Goal: Task Accomplishment & Management: Complete application form

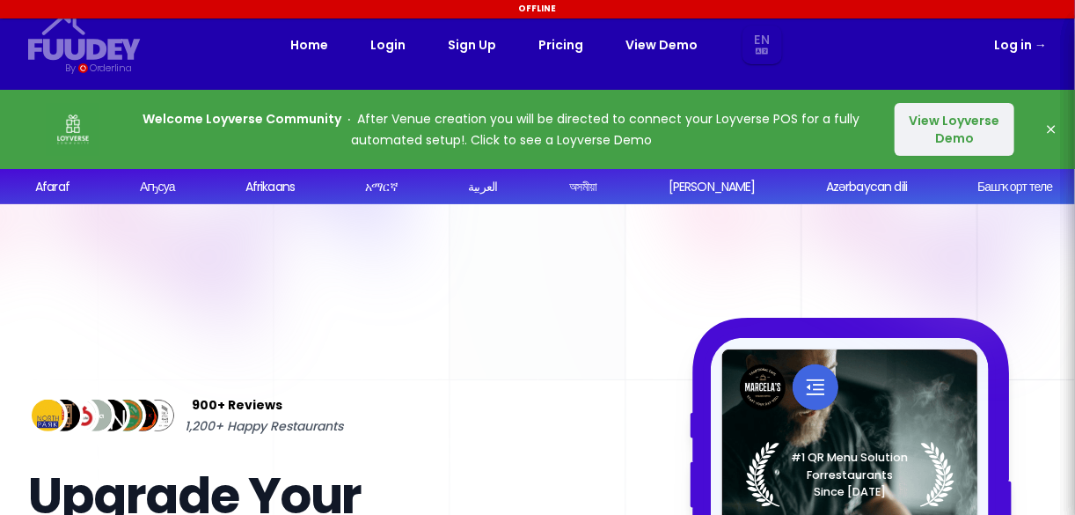
select select "en"
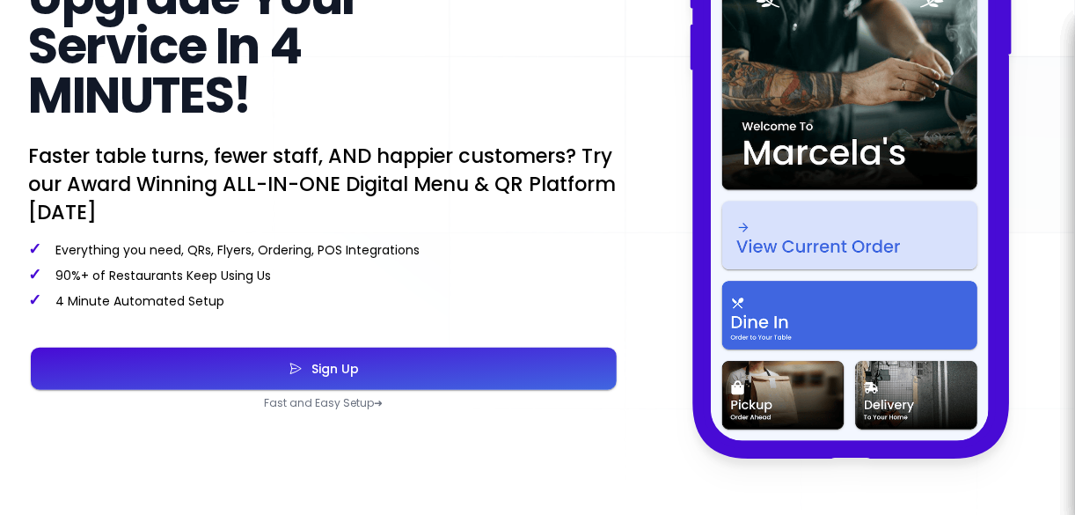
scroll to position [485, 0]
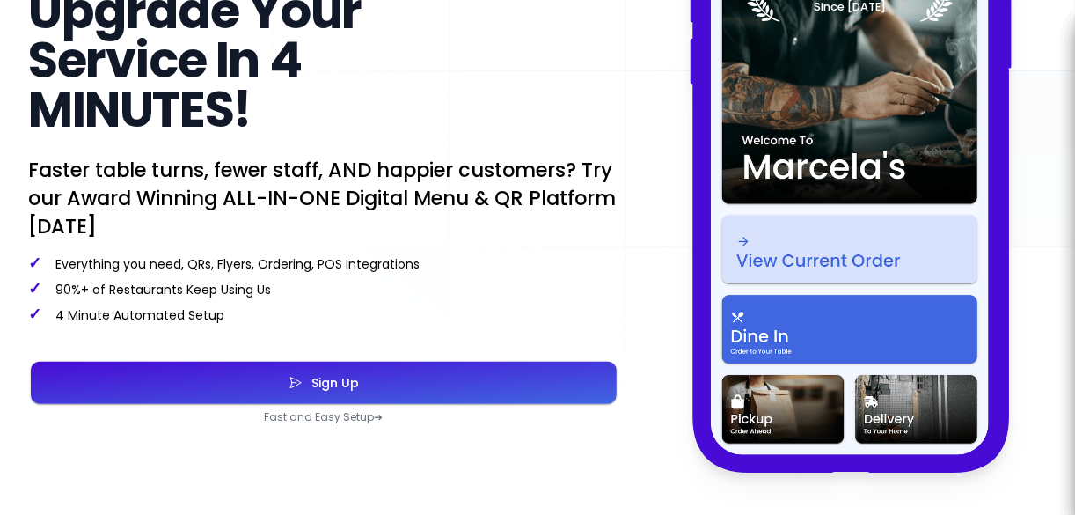
click at [346, 389] on div "Sign Up" at bounding box center [331, 383] width 56 height 12
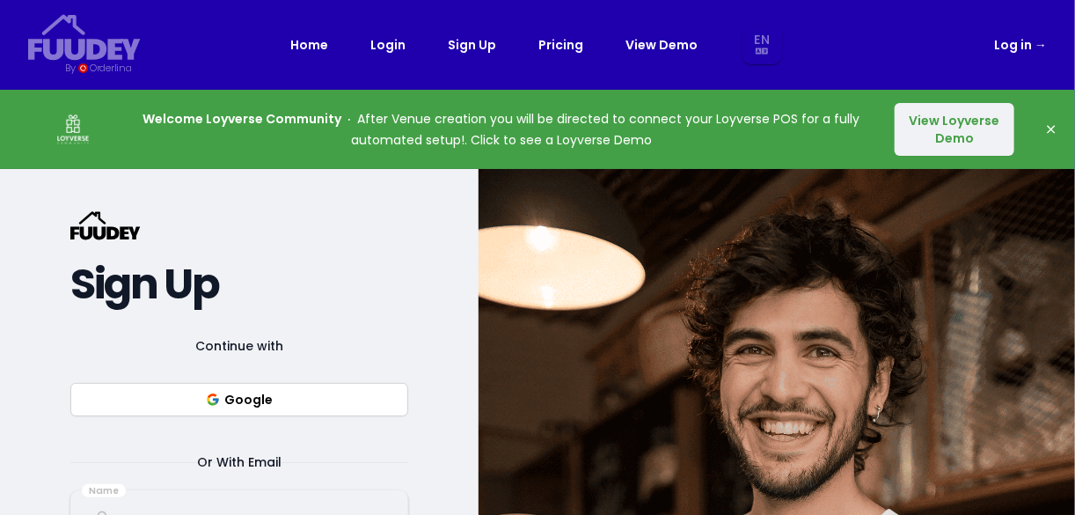
select select "en"
click at [323, 397] on button "Google" at bounding box center [239, 399] width 338 height 33
select select "en"
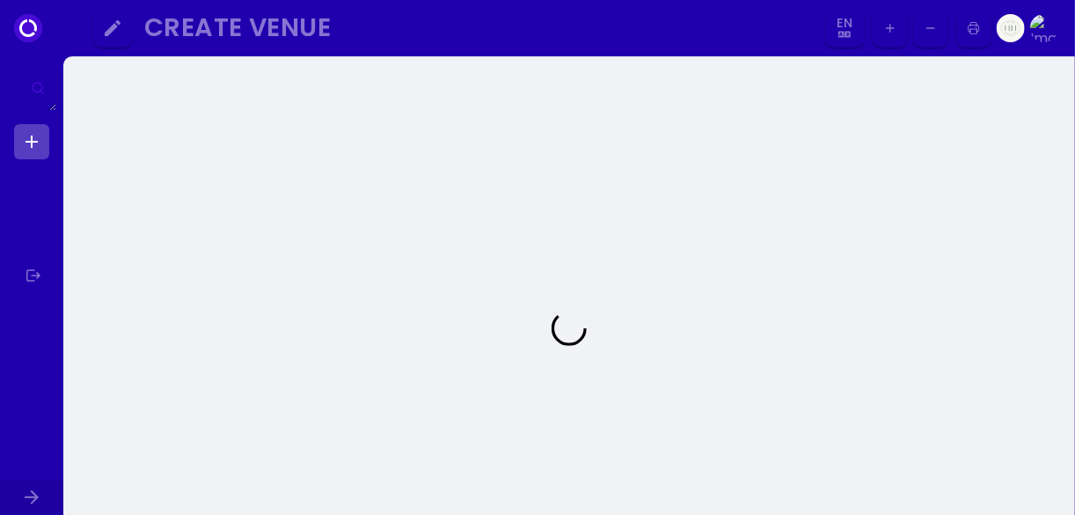
select select "en"
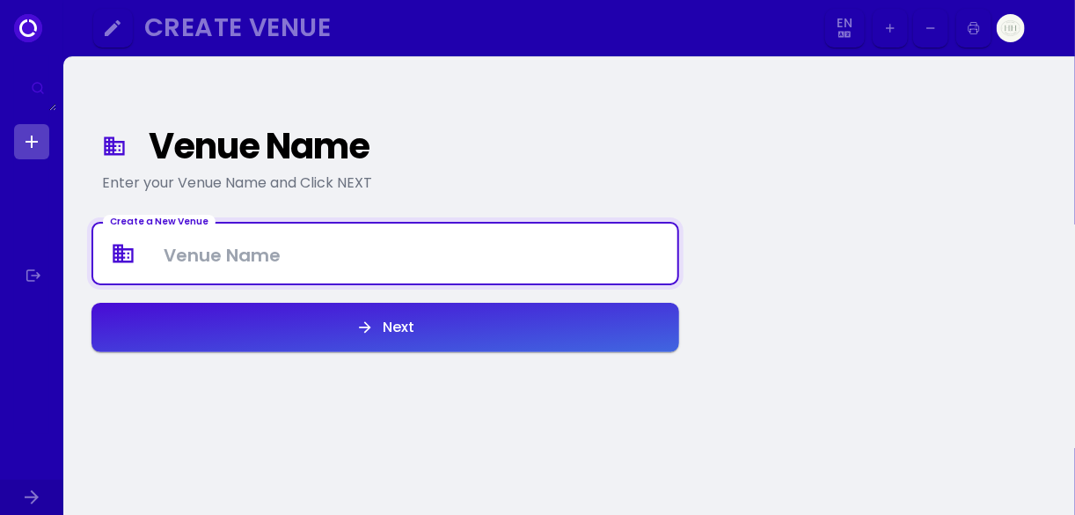
click at [318, 253] on Venue at bounding box center [385, 254] width 584 height 52
type Venue "The Aqua Lounge"
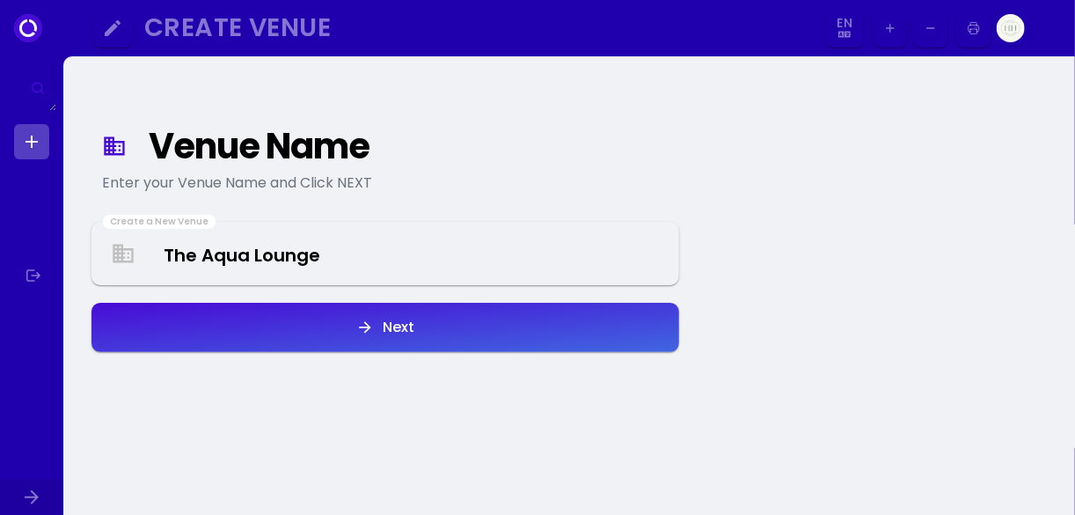
click at [391, 330] on div "Next" at bounding box center [394, 327] width 40 height 14
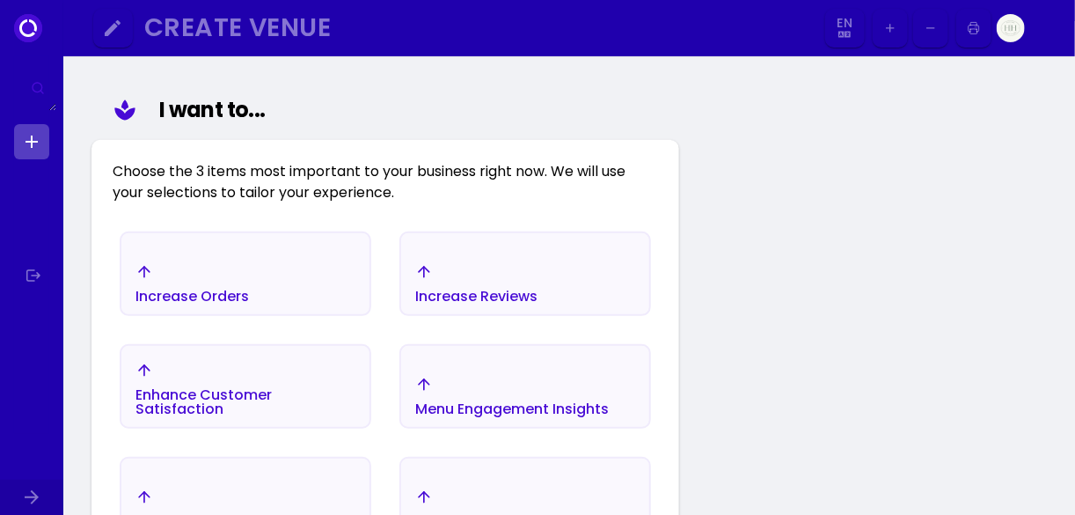
scroll to position [204, 0]
click at [268, 268] on div "Increase Orders" at bounding box center [245, 283] width 248 height 62
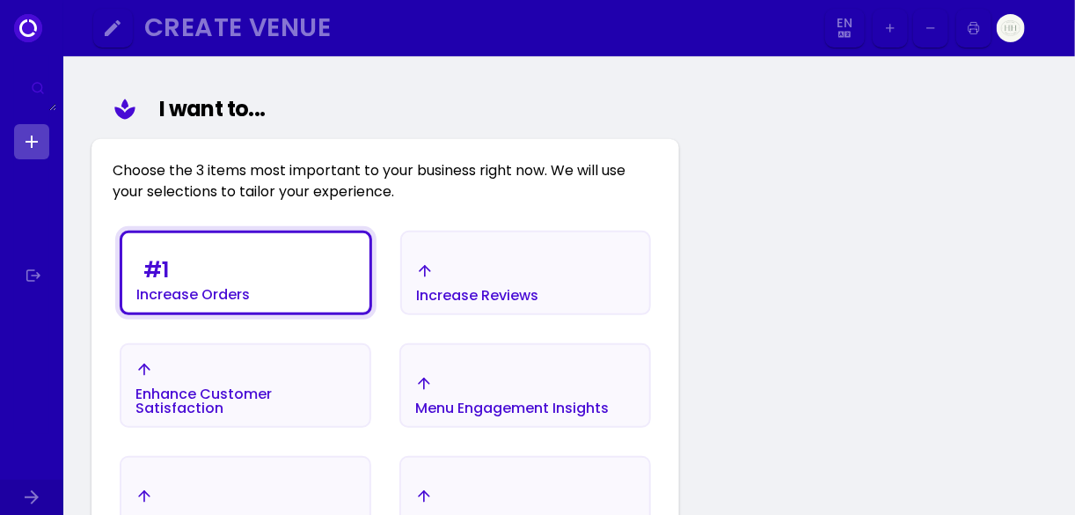
click at [461, 279] on div "Increase Reviews" at bounding box center [477, 282] width 122 height 40
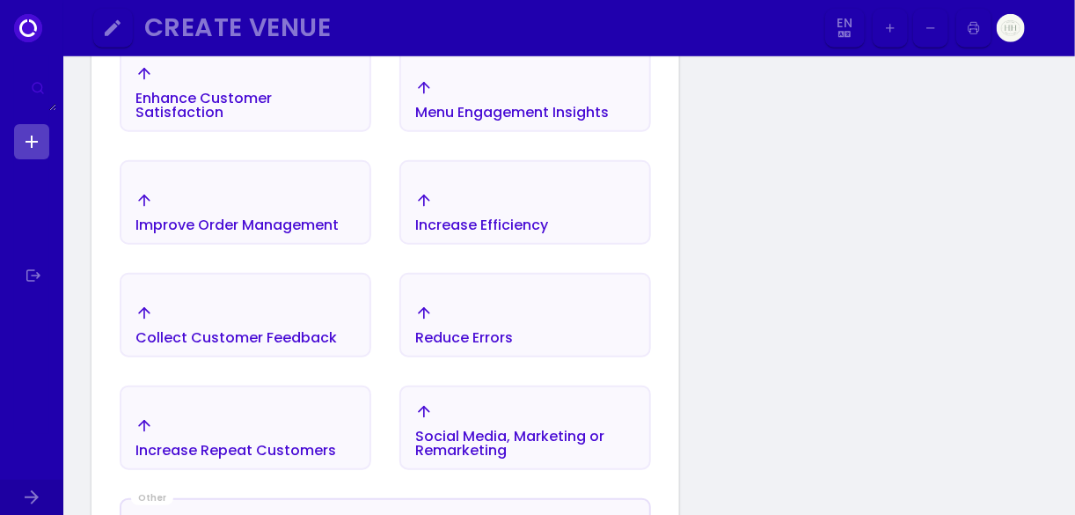
scroll to position [500, 0]
click at [304, 187] on div "Improve Order Management" at bounding box center [245, 212] width 248 height 62
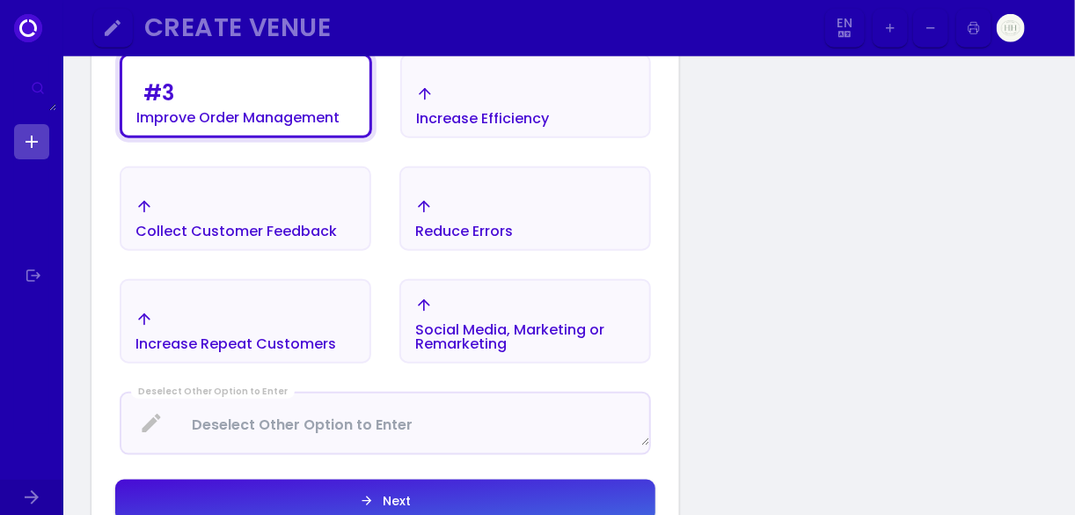
scroll to position [622, 0]
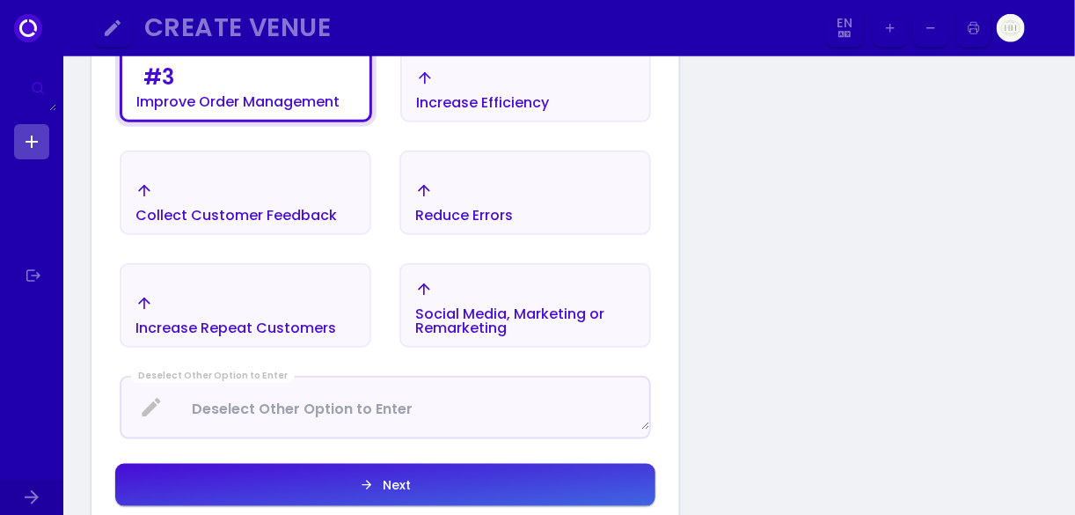
click at [512, 316] on div "Social Media, Marketing or Remarketing" at bounding box center [525, 321] width 220 height 28
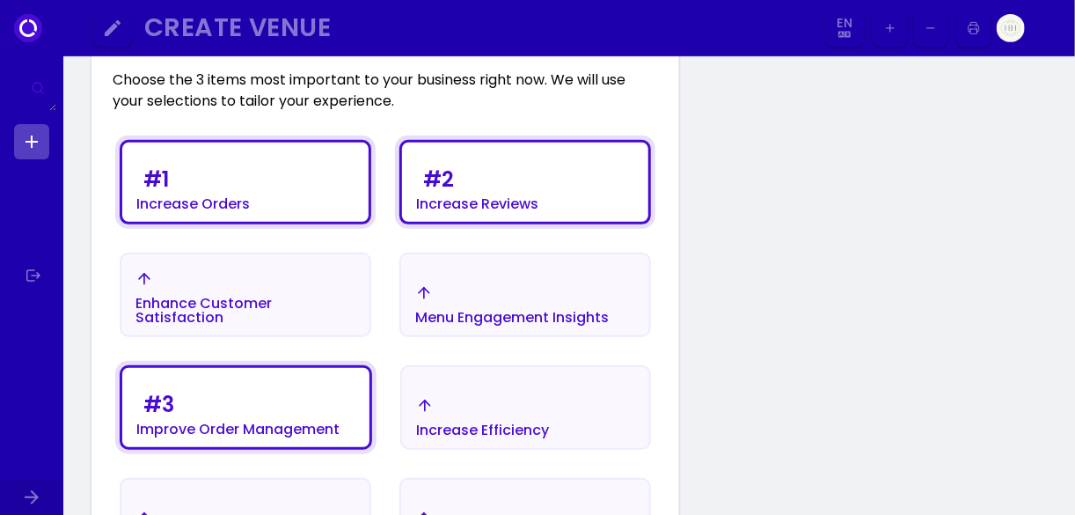
scroll to position [280, 0]
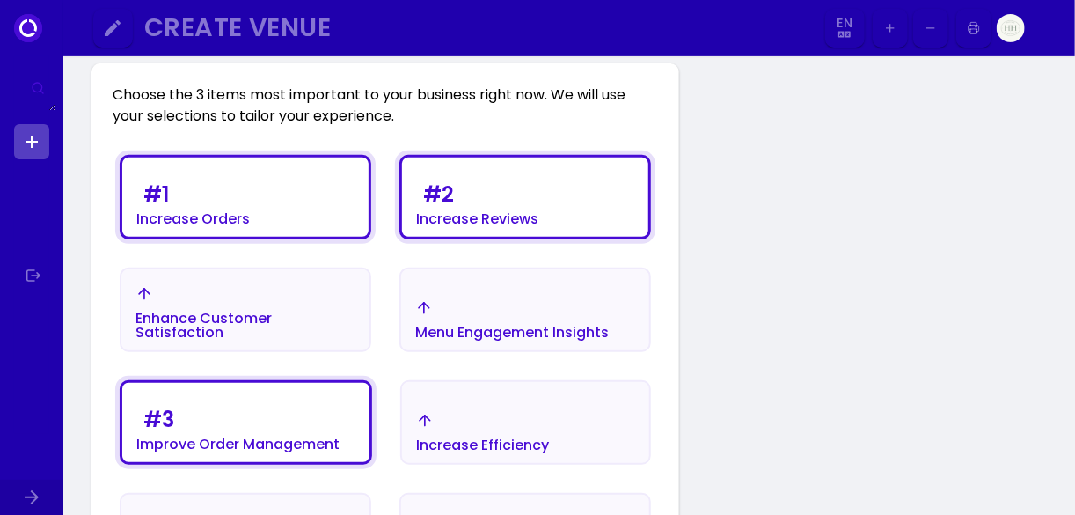
click at [254, 196] on div "# 1 Increase Orders" at bounding box center [245, 201] width 246 height 70
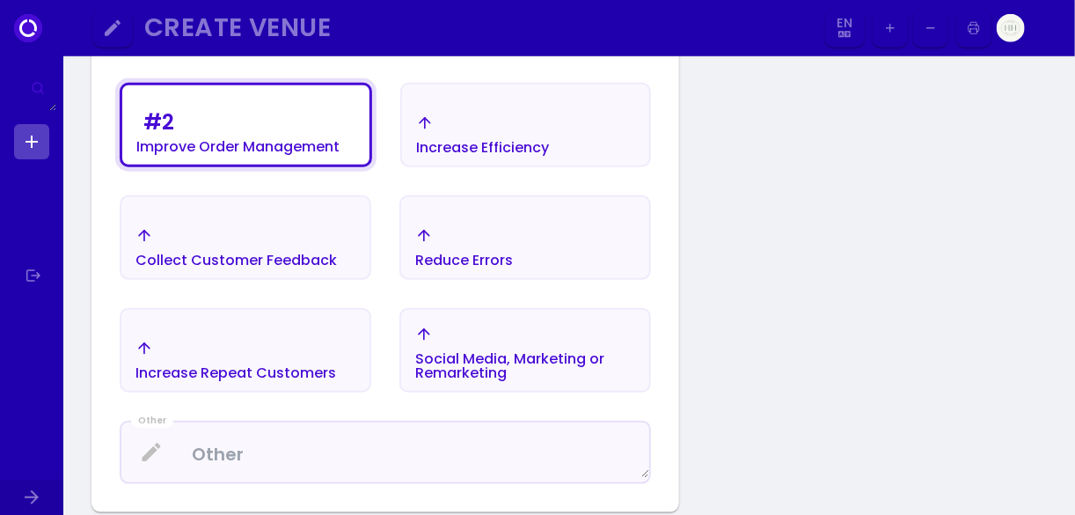
scroll to position [586, 0]
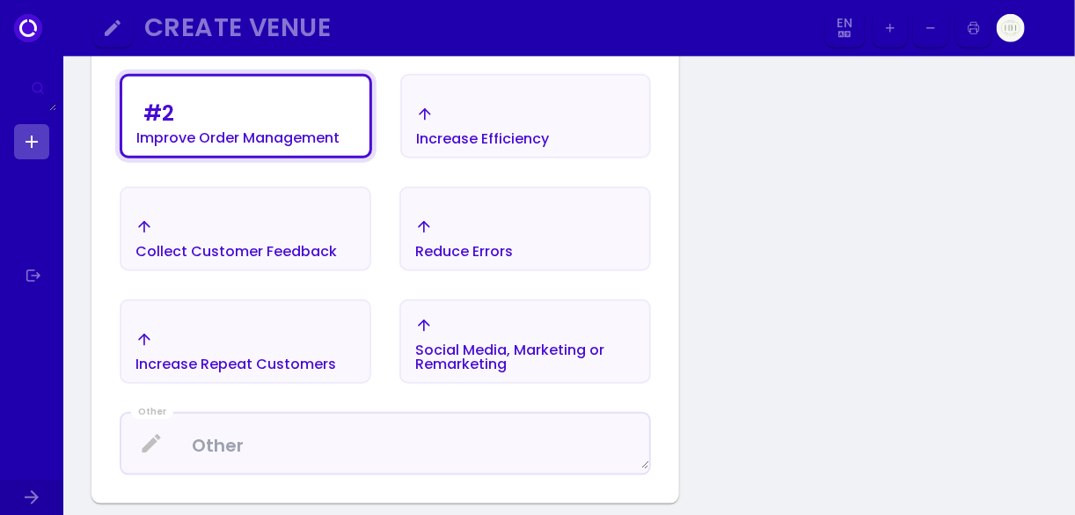
click at [238, 322] on div "Increase Repeat Customers" at bounding box center [245, 351] width 248 height 62
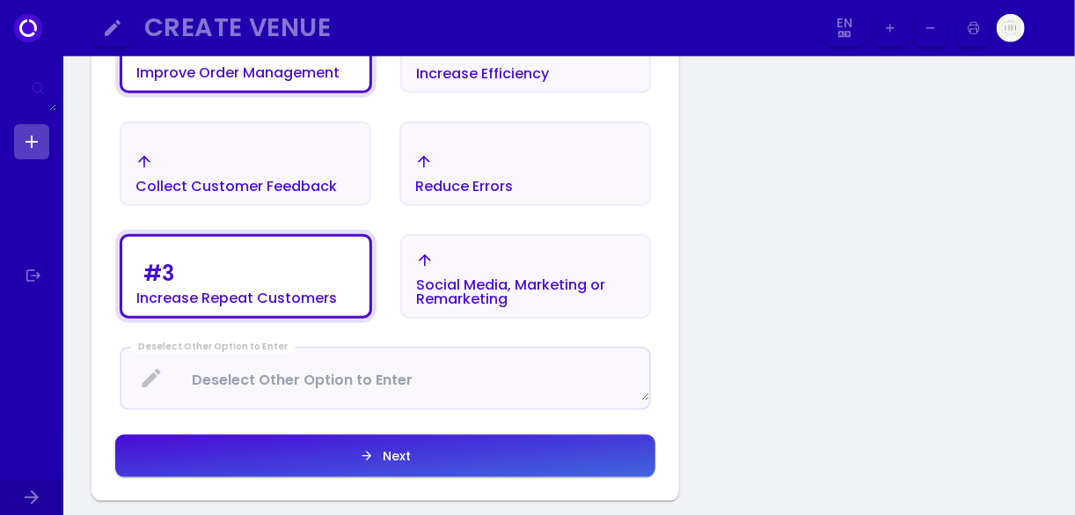
scroll to position [713, 0]
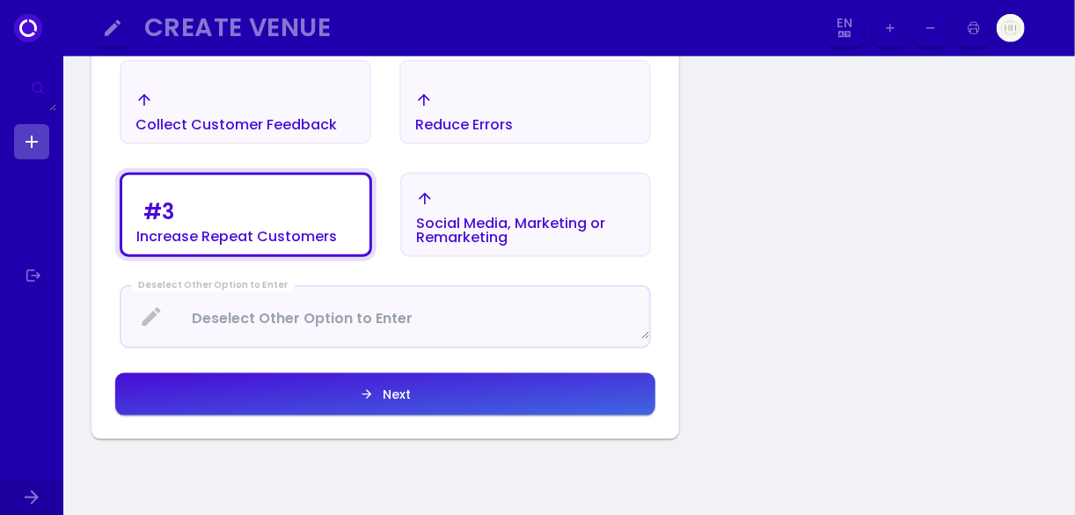
click at [425, 393] on button "Next" at bounding box center [385, 394] width 540 height 42
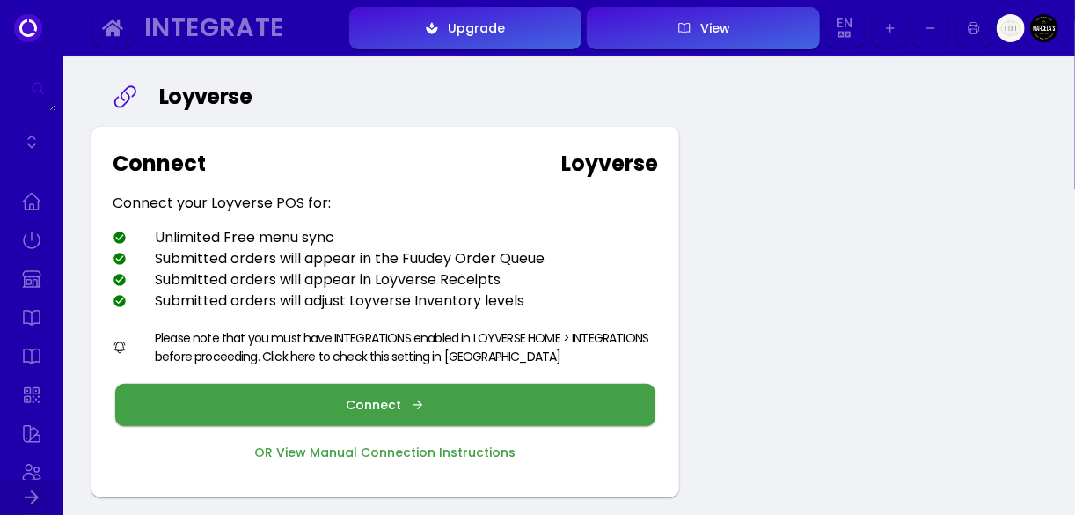
scroll to position [44, 0]
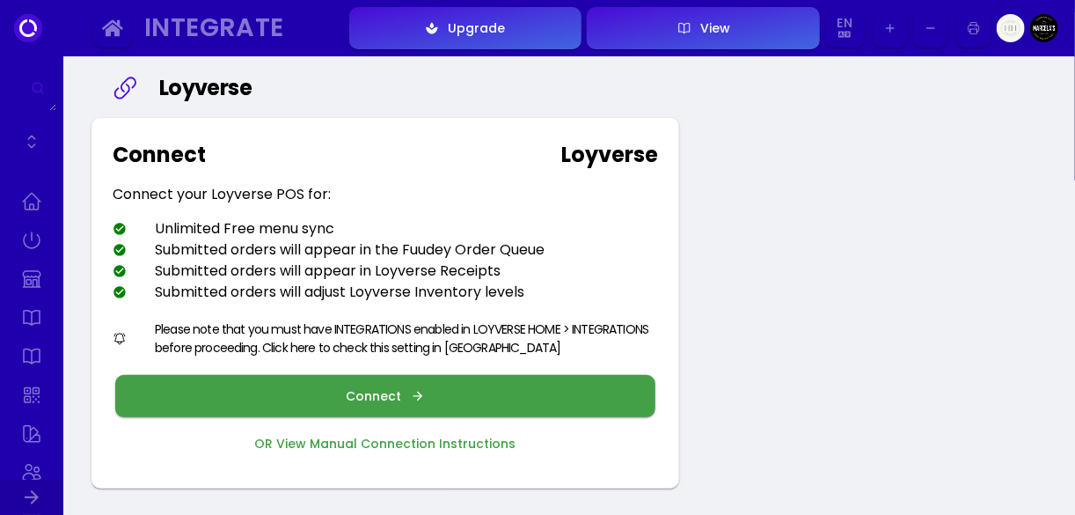
click at [383, 392] on div "Connect" at bounding box center [379, 396] width 64 height 12
